Goal: Find specific page/section: Find specific page/section

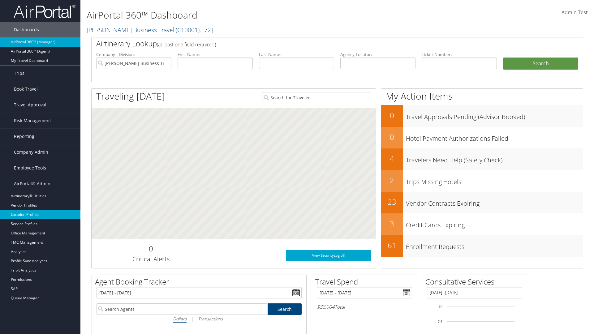
click at [40, 215] on link "Location Profiles" at bounding box center [40, 214] width 80 height 9
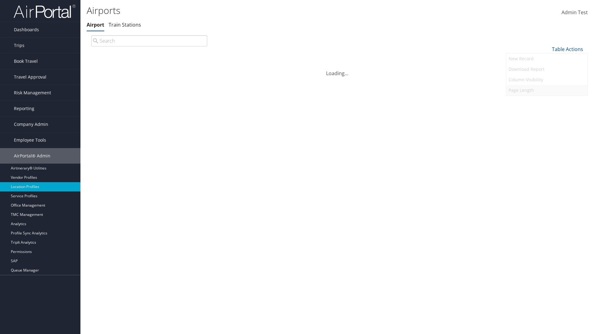
click at [547, 90] on link "Page Length" at bounding box center [546, 90] width 81 height 11
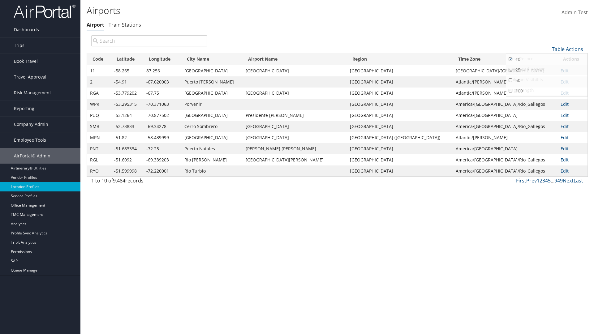
click at [547, 70] on link "25" at bounding box center [546, 70] width 81 height 11
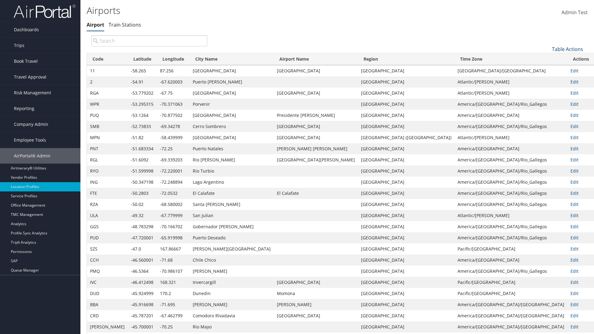
click at [567, 49] on link "Table Actions" at bounding box center [567, 49] width 31 height 7
click at [547, 90] on link "Page Length" at bounding box center [546, 90] width 81 height 11
click at [547, 80] on link "50" at bounding box center [546, 80] width 81 height 11
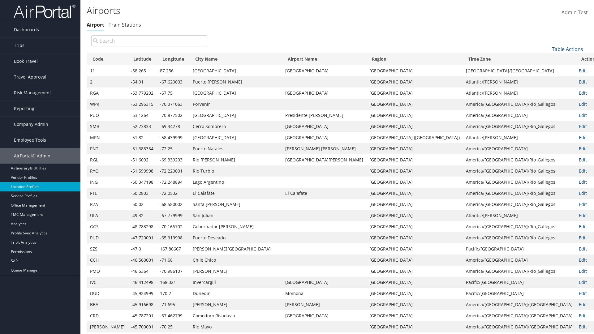
scroll to position [20, 0]
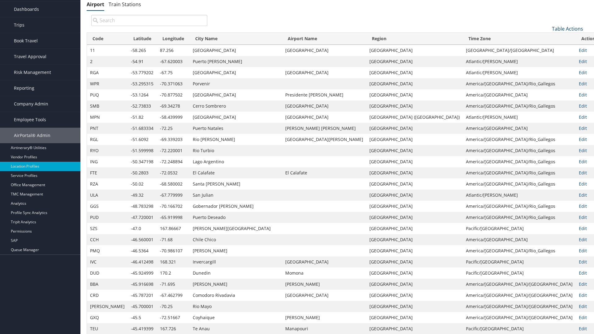
click at [567, 28] on link "Table Actions" at bounding box center [567, 28] width 31 height 7
click at [547, 70] on link "100" at bounding box center [546, 70] width 81 height 11
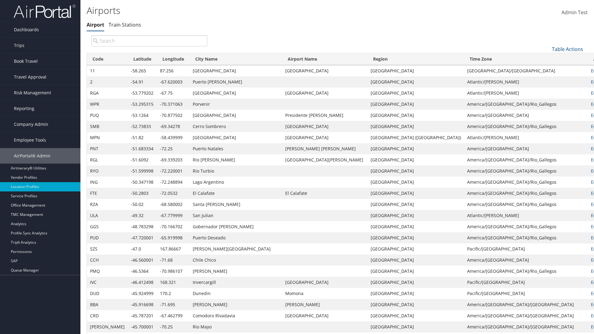
scroll to position [53, 0]
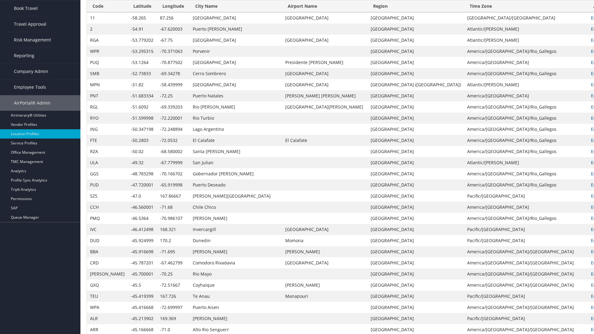
click at [100, 6] on th "Code" at bounding box center [107, 6] width 41 height 12
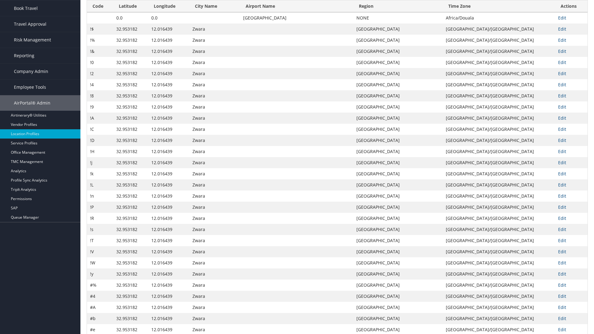
click at [100, 12] on th "Code" at bounding box center [100, 6] width 26 height 12
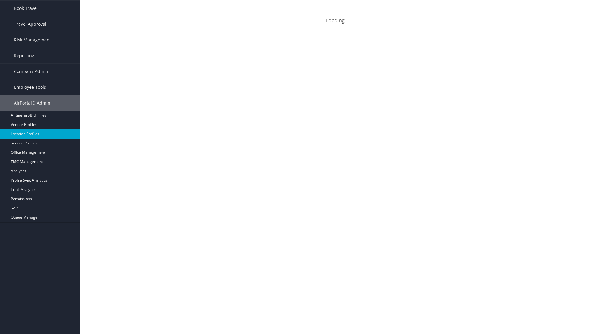
click at [131, 6] on th "Latitude" at bounding box center [130, 6] width 35 height 12
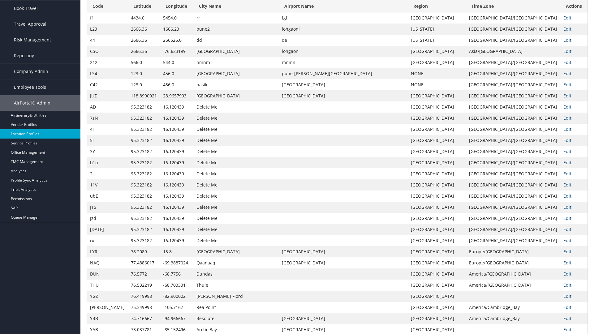
click at [170, 12] on th "Longitude" at bounding box center [176, 6] width 33 height 12
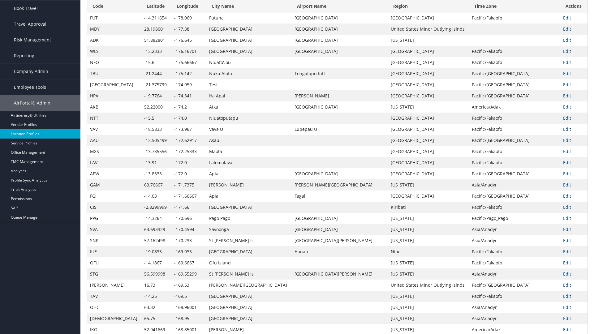
click at [171, 12] on th "Longitude" at bounding box center [188, 6] width 35 height 12
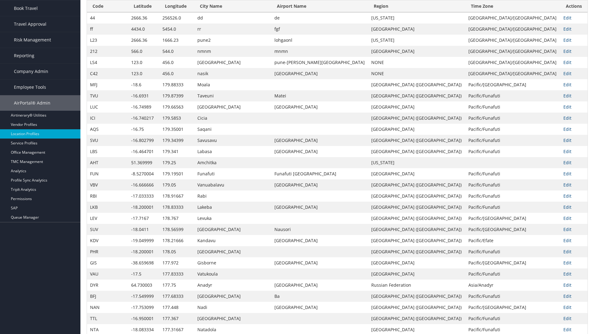
click at [219, 12] on th "City Name" at bounding box center [232, 6] width 77 height 12
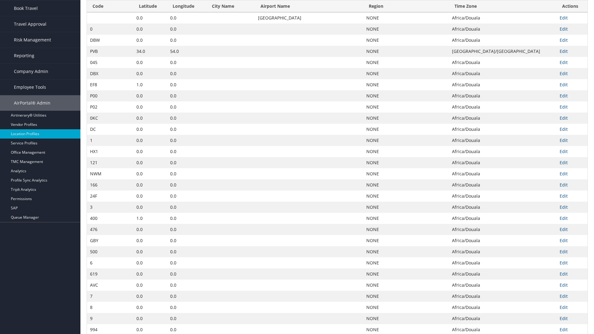
click at [216, 12] on th "City Name" at bounding box center [230, 6] width 49 height 12
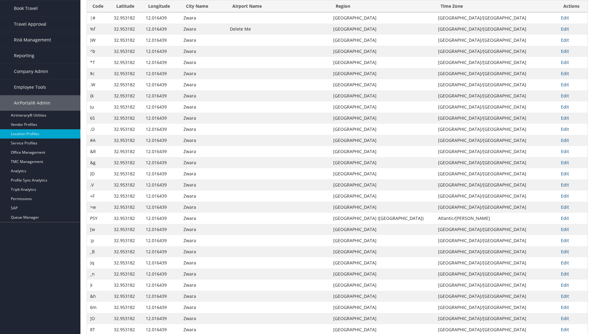
click at [299, 12] on th "Airport Name" at bounding box center [278, 6] width 103 height 12
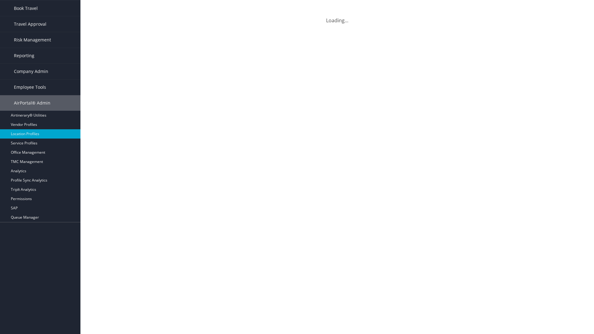
click at [299, 6] on th "Airport Name" at bounding box center [278, 6] width 103 height 12
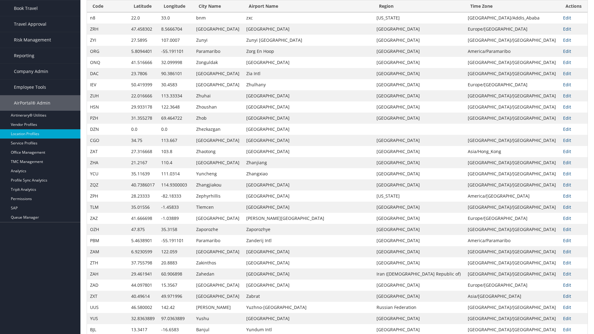
click at [417, 12] on th "Region" at bounding box center [418, 6] width 91 height 12
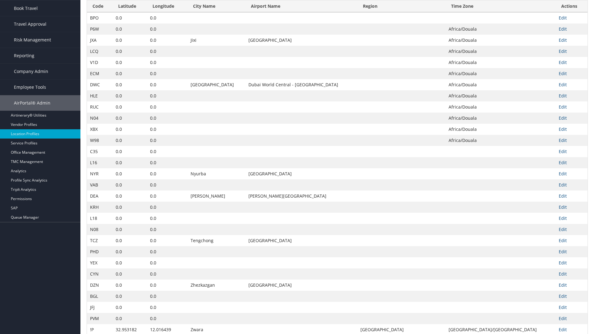
click at [412, 6] on th "Region" at bounding box center [401, 6] width 88 height 12
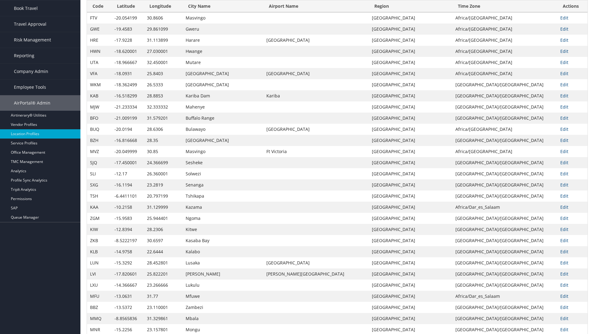
click at [502, 6] on th "Time Zone" at bounding box center [504, 6] width 105 height 12
